Goal: Transaction & Acquisition: Purchase product/service

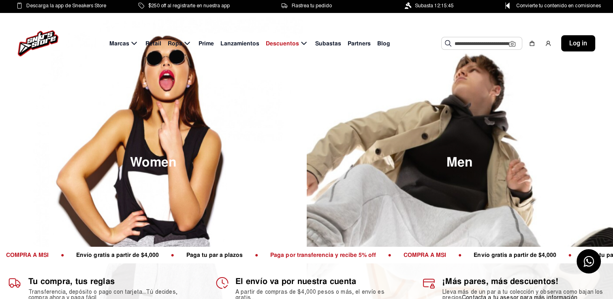
click at [461, 40] on input "text" at bounding box center [482, 43] width 54 height 12
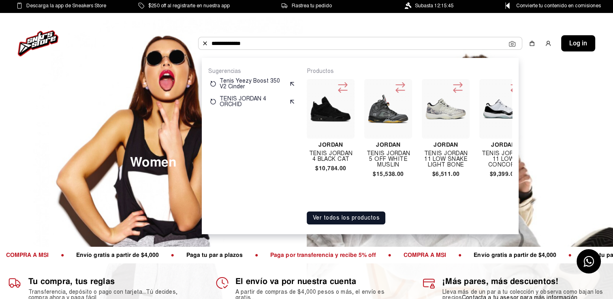
type input "**********"
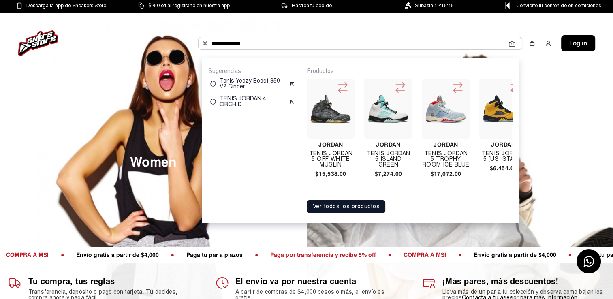
click at [496, 109] on img at bounding box center [503, 109] width 41 height 28
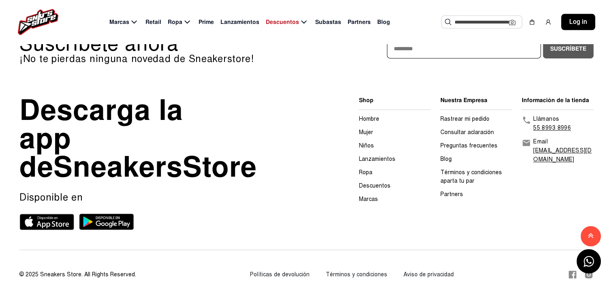
scroll to position [761, 0]
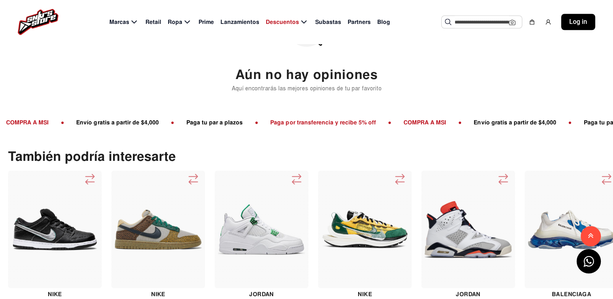
click at [444, 219] on img at bounding box center [468, 229] width 87 height 57
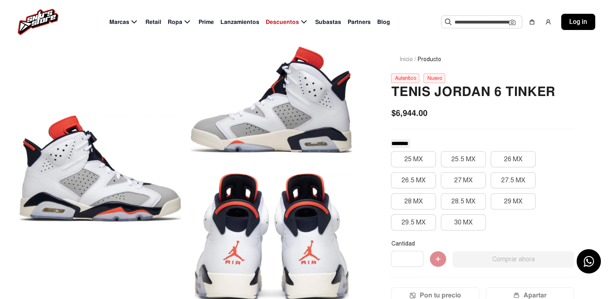
scroll to position [81, 0]
